Goal: Information Seeking & Learning: Check status

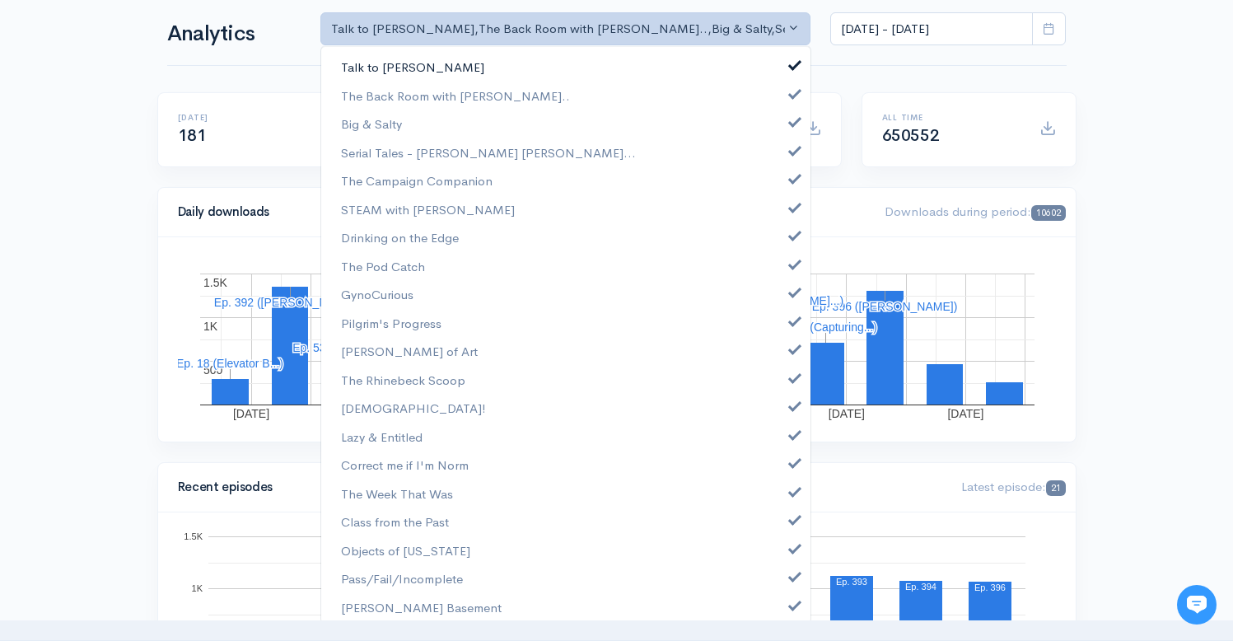
click at [772, 66] on link "Talk to [PERSON_NAME]" at bounding box center [565, 67] width 489 height 29
select select "10316"
click at [788, 127] on link "Big & Salty" at bounding box center [565, 124] width 489 height 29
click at [777, 158] on link "Serial Tales - [PERSON_NAME] [PERSON_NAME]..." at bounding box center [565, 152] width 489 height 29
click at [791, 183] on span at bounding box center [794, 176] width 7 height 12
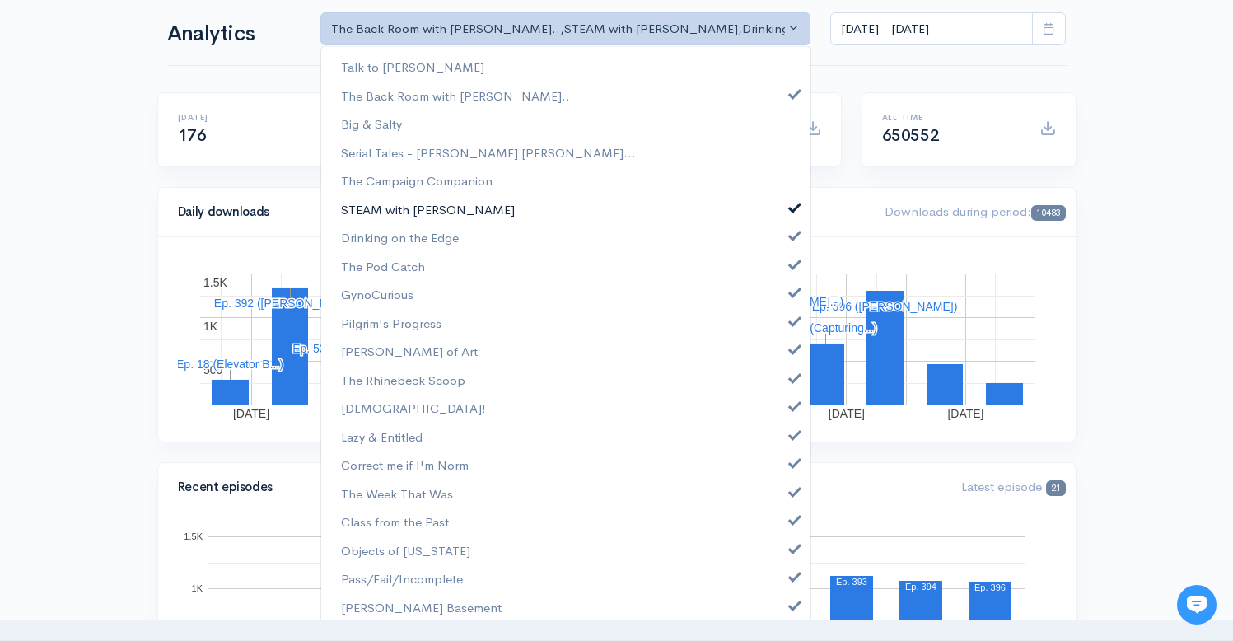
click at [791, 211] on span at bounding box center [794, 205] width 7 height 12
click at [791, 236] on span at bounding box center [794, 233] width 7 height 12
click at [791, 266] on span at bounding box center [794, 262] width 7 height 12
click at [791, 296] on span at bounding box center [794, 290] width 7 height 12
click at [783, 328] on link "Pilgrim's Progress" at bounding box center [565, 323] width 489 height 29
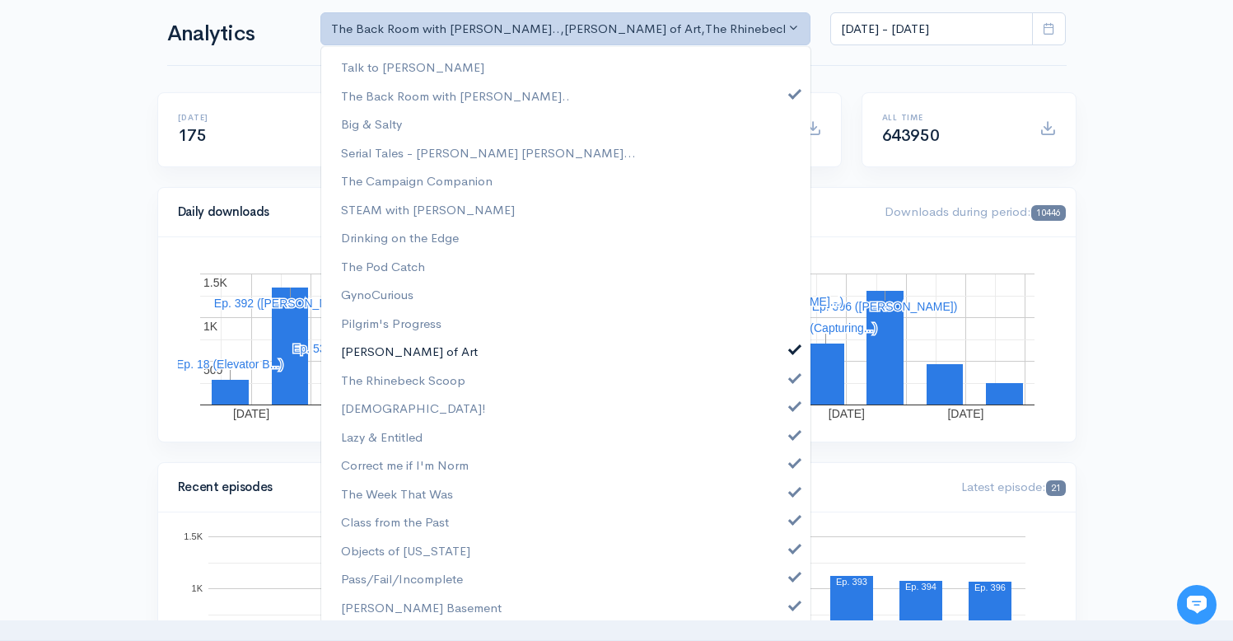
click at [791, 348] on span at bounding box center [794, 347] width 7 height 12
click at [783, 383] on link "The Rhinebeck Scoop" at bounding box center [565, 380] width 489 height 29
click at [783, 411] on link "[DEMOGRAPHIC_DATA]!" at bounding box center [565, 408] width 489 height 29
click at [791, 435] on span at bounding box center [794, 433] width 7 height 12
click at [791, 465] on span at bounding box center [794, 461] width 7 height 12
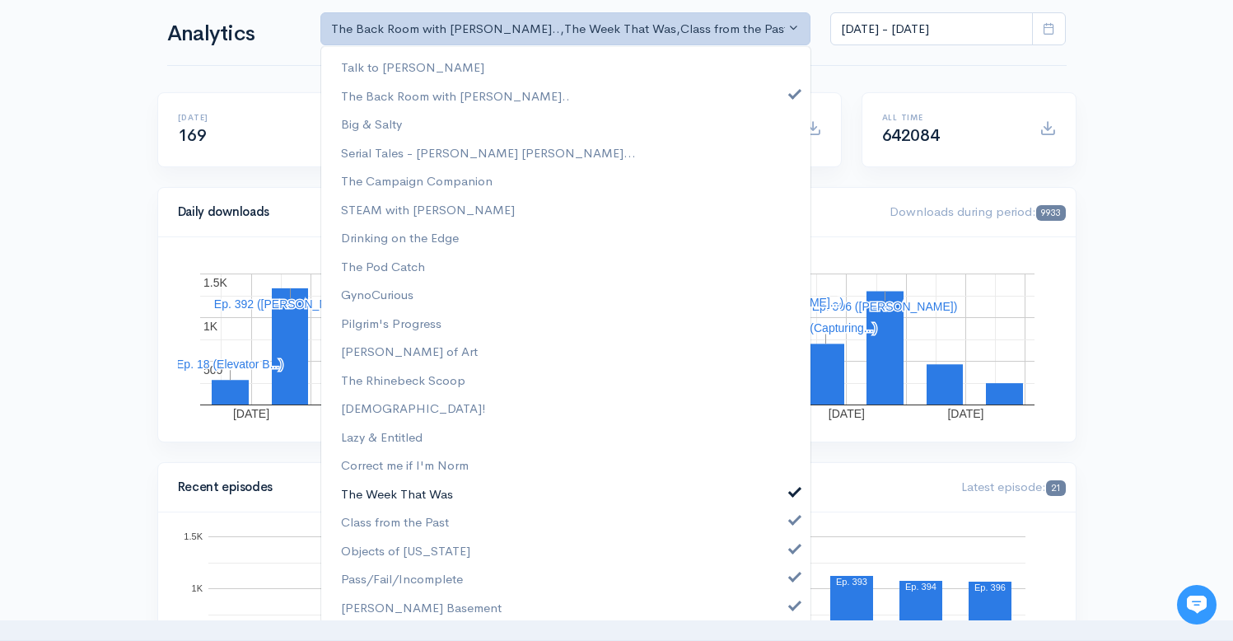
click at [782, 501] on link "The Week That Was" at bounding box center [565, 493] width 489 height 29
click at [781, 533] on link "Class from the Past" at bounding box center [565, 521] width 489 height 29
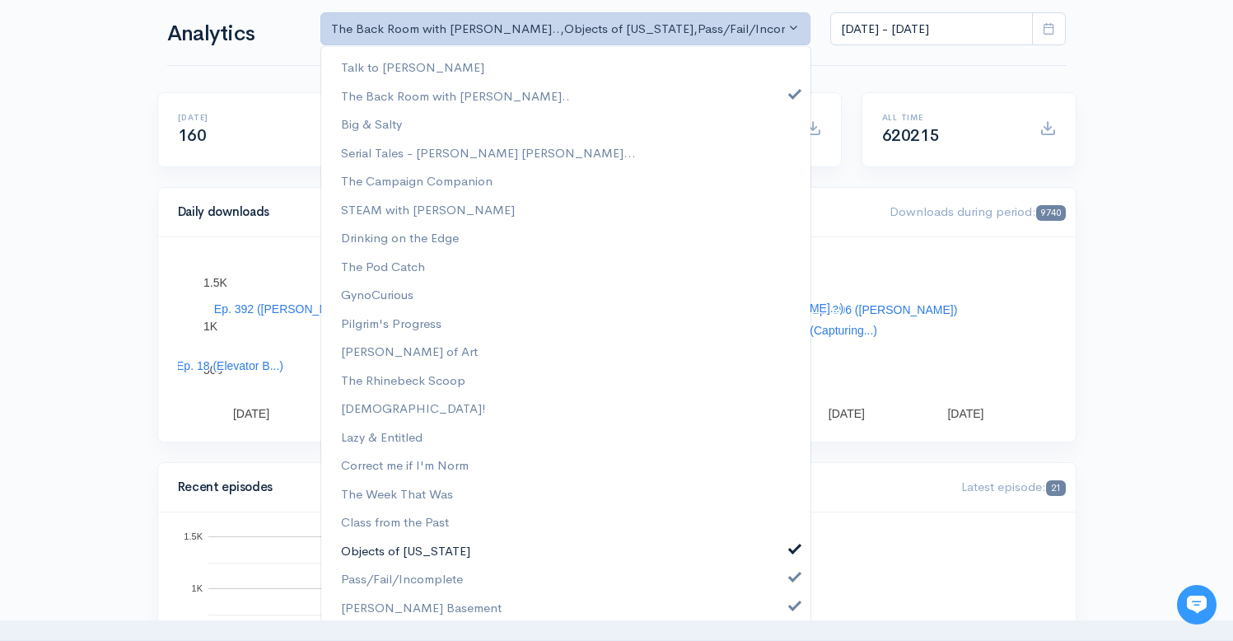
click at [781, 562] on link "Objects of [US_STATE]" at bounding box center [565, 550] width 489 height 29
click at [781, 585] on link "Pass/Fail/Incomplete" at bounding box center [565, 578] width 489 height 29
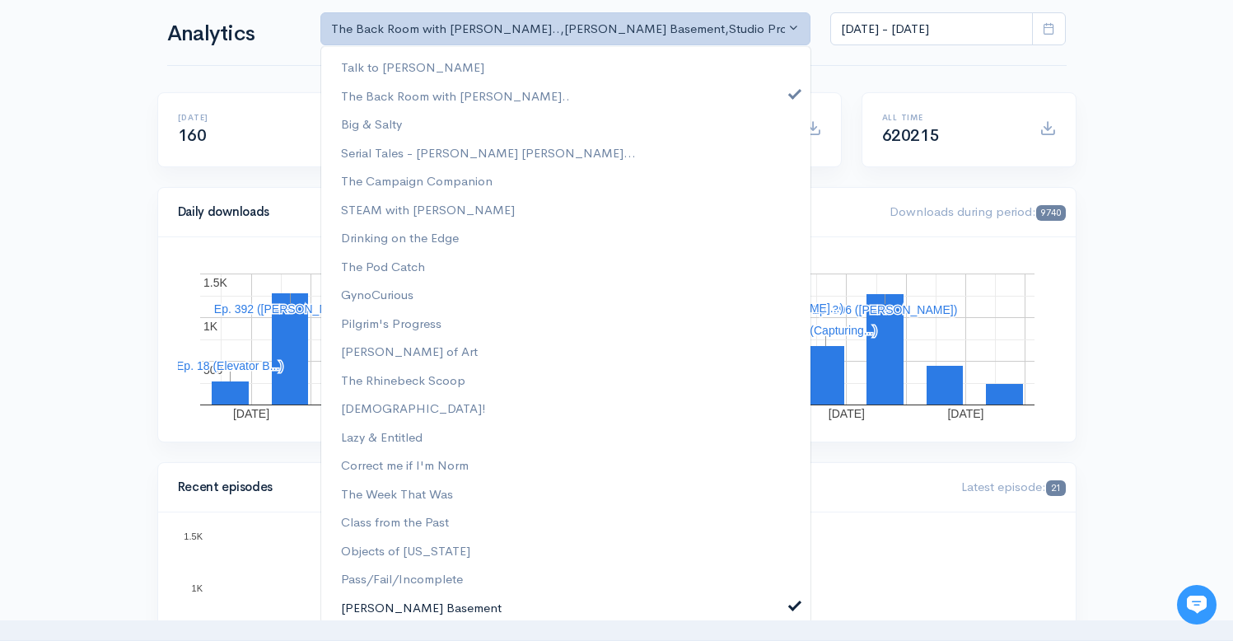
click at [791, 609] on span at bounding box center [794, 603] width 7 height 12
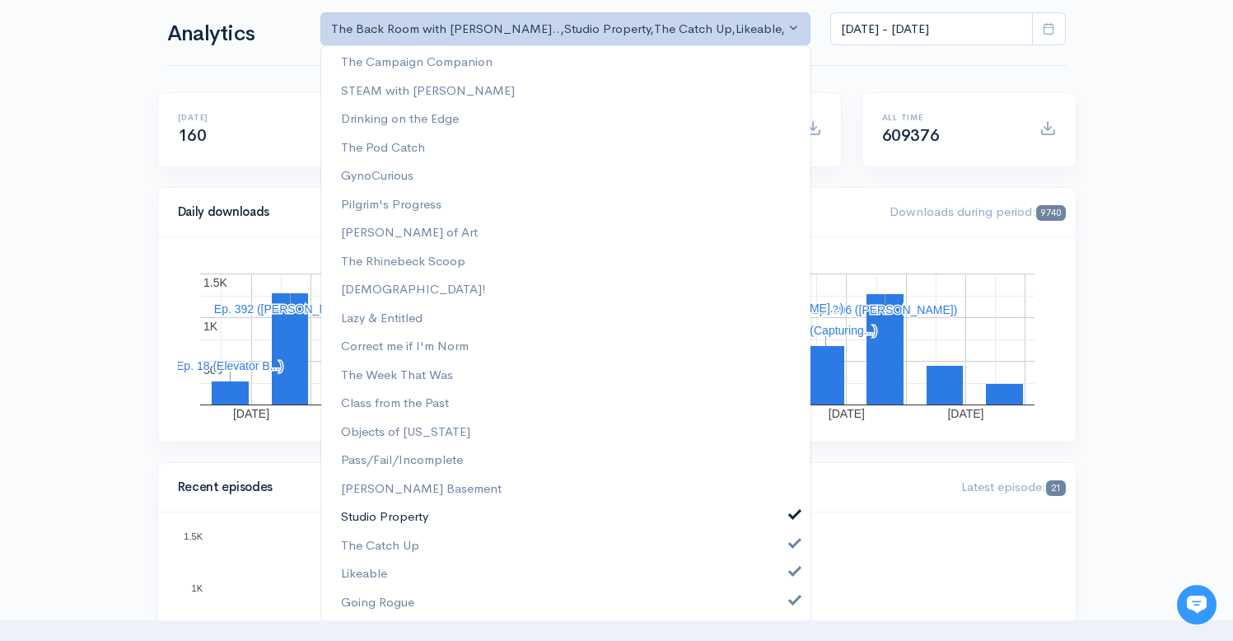
click at [791, 516] on span at bounding box center [794, 512] width 7 height 12
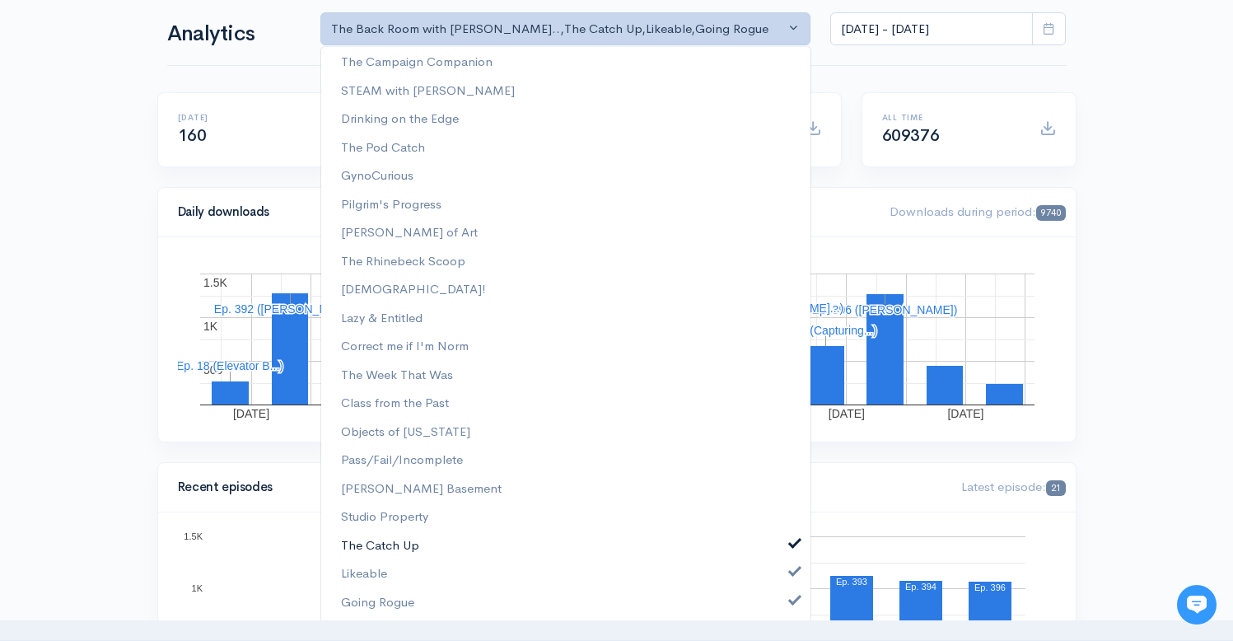
click at [781, 551] on link "The Catch Up" at bounding box center [565, 545] width 489 height 29
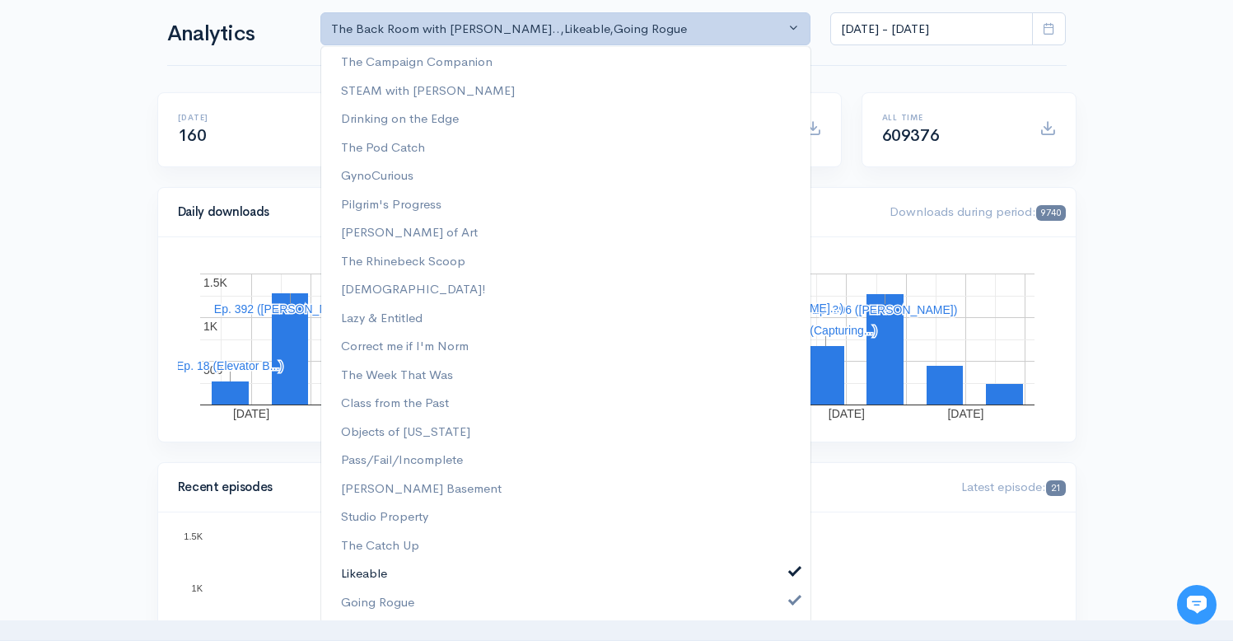
click at [781, 580] on link "Likeable" at bounding box center [565, 573] width 489 height 29
click at [781, 607] on link "Going Rogue" at bounding box center [565, 602] width 489 height 29
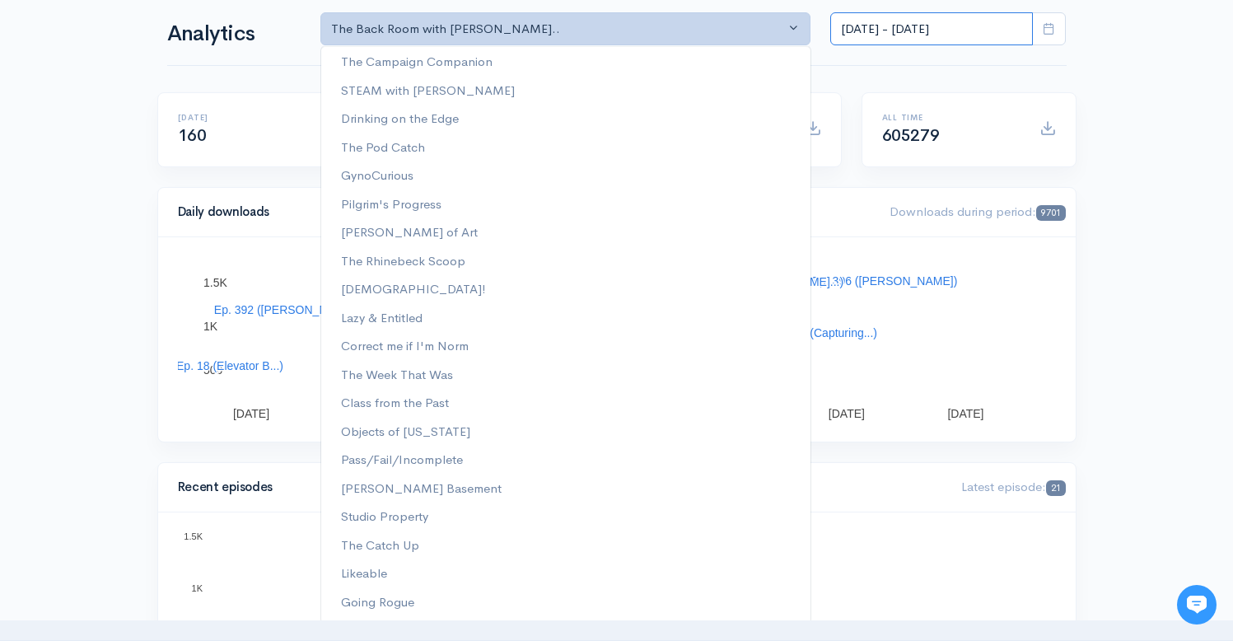
click at [910, 32] on input "[DATE] - [DATE]" at bounding box center [931, 29] width 203 height 34
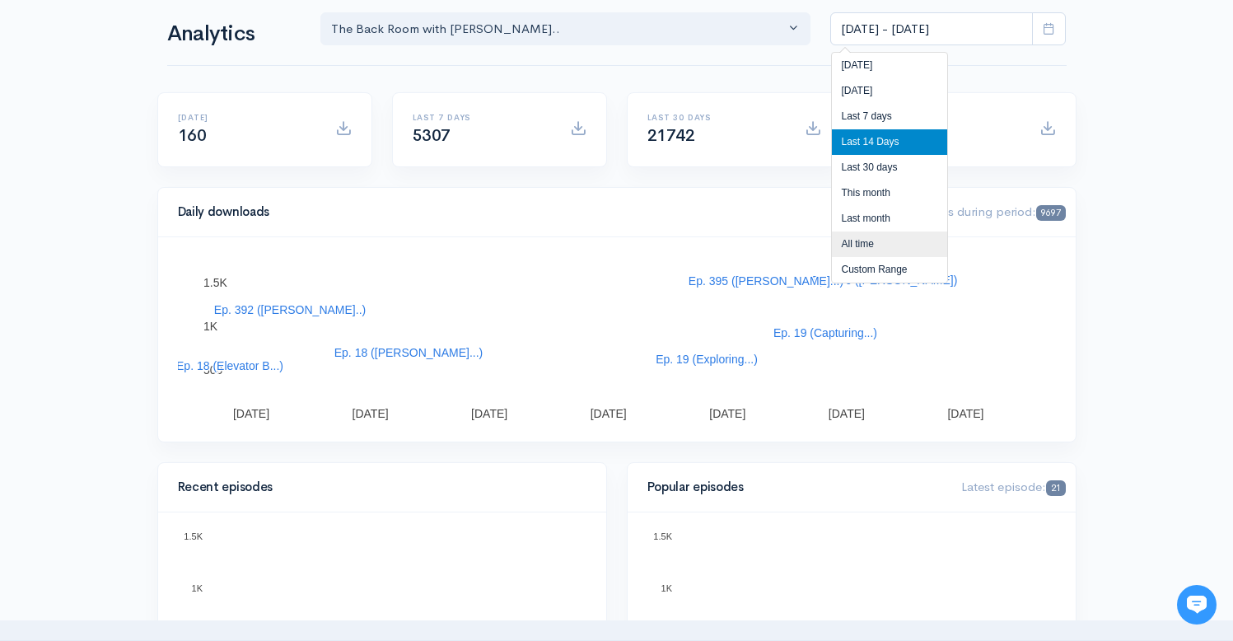
click at [855, 250] on li "All time" at bounding box center [889, 244] width 115 height 26
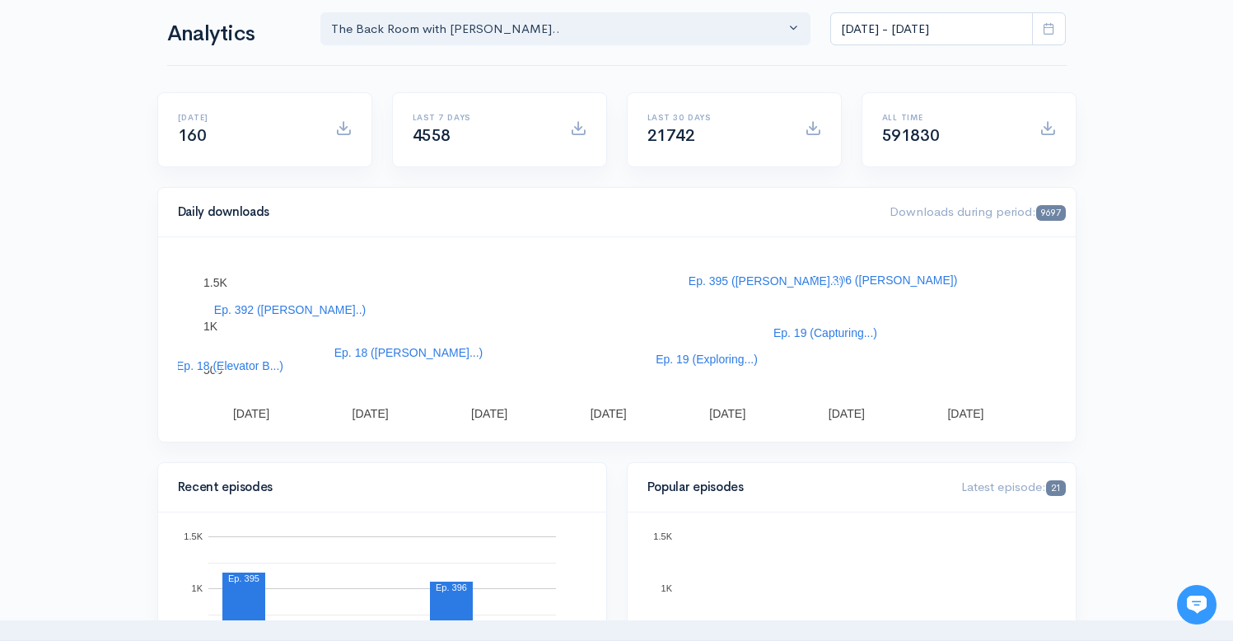
type input "[DATE] - [DATE]"
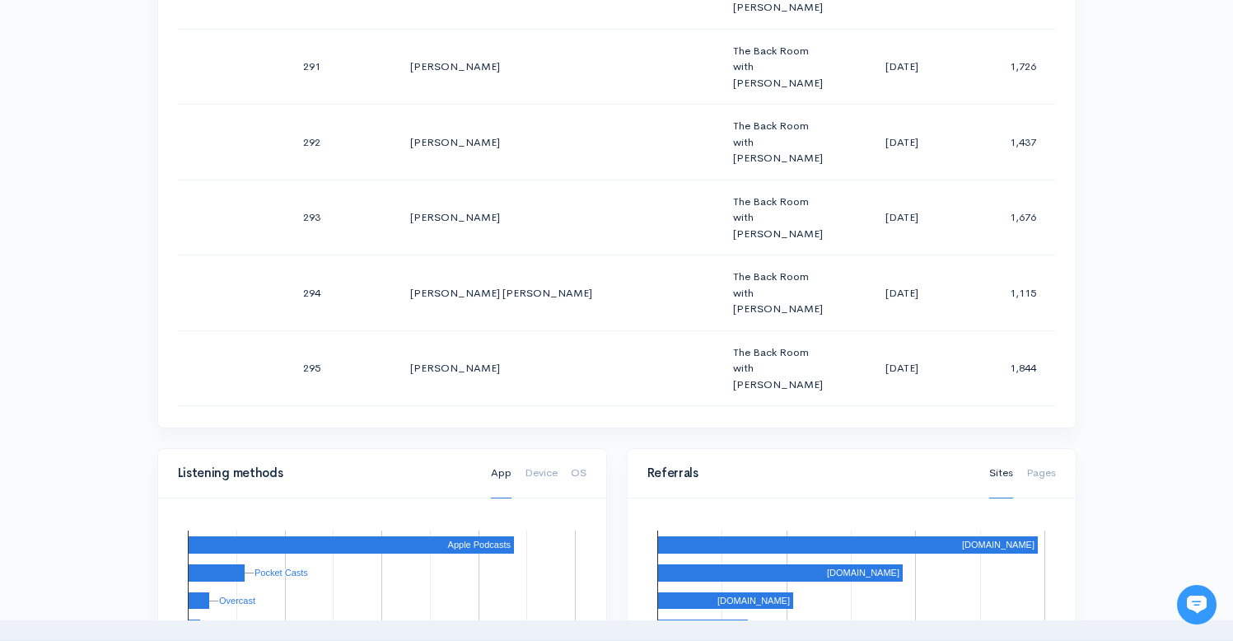
scroll to position [23584, 0]
